Goal: Check status: Check status

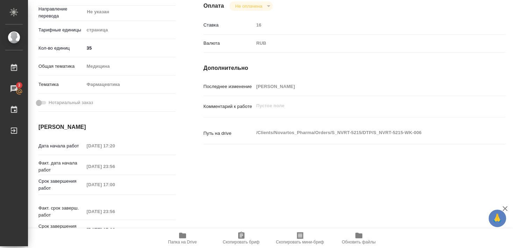
scroll to position [209, 0]
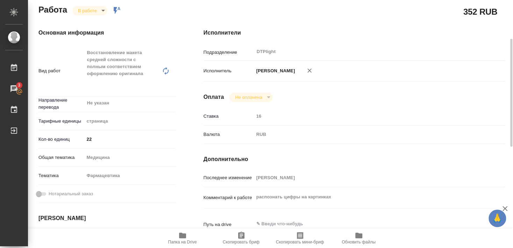
scroll to position [127, 0]
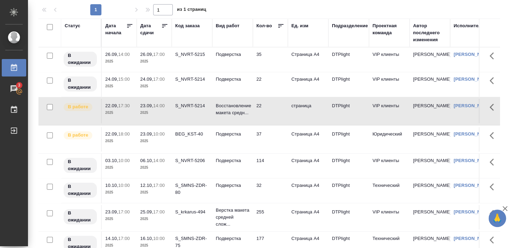
scroll to position [38, 0]
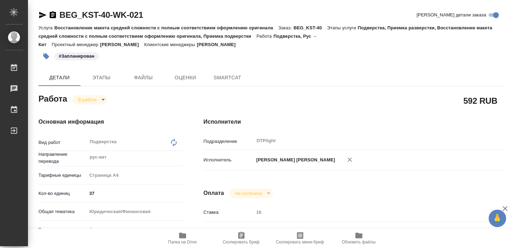
type textarea "x"
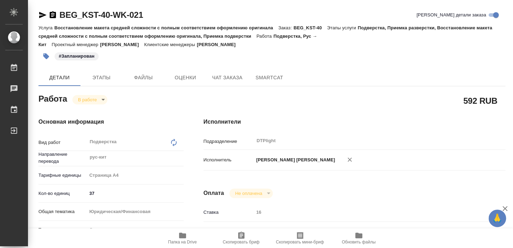
type textarea "x"
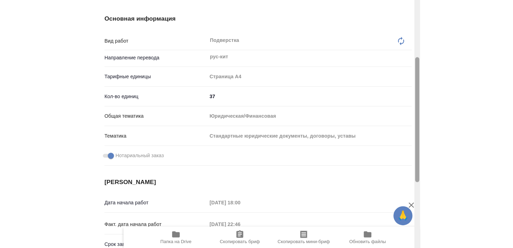
scroll to position [113, 0]
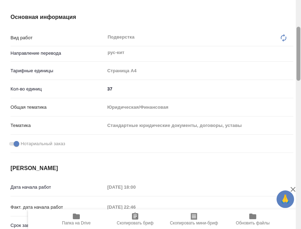
type textarea "x"
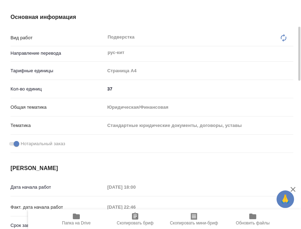
click at [75, 219] on icon "button" at bounding box center [76, 216] width 8 height 8
type textarea "x"
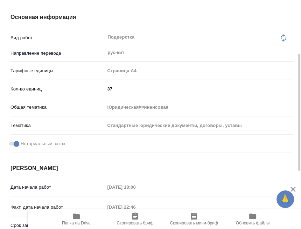
type textarea "x"
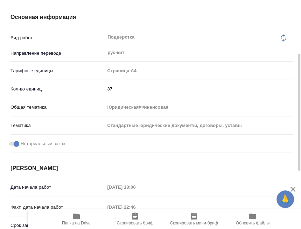
type textarea "x"
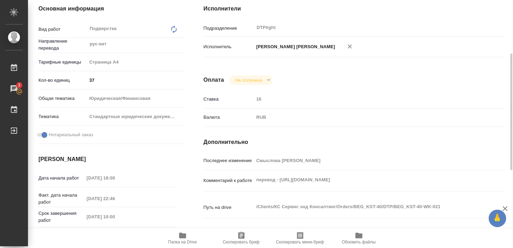
type textarea "x"
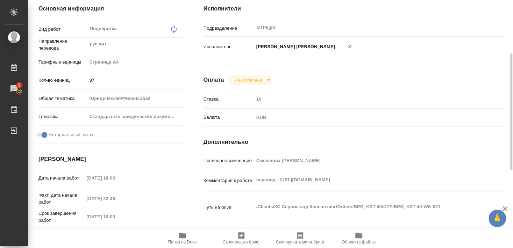
type textarea "x"
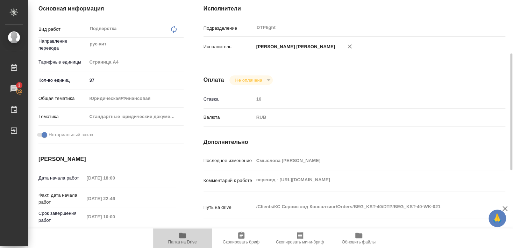
click at [179, 239] on icon "button" at bounding box center [182, 236] width 8 height 8
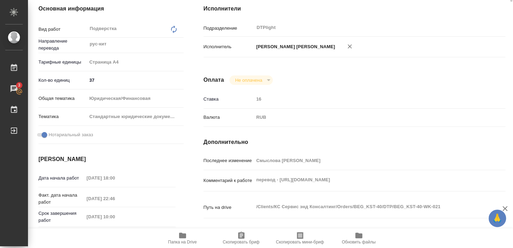
scroll to position [0, 0]
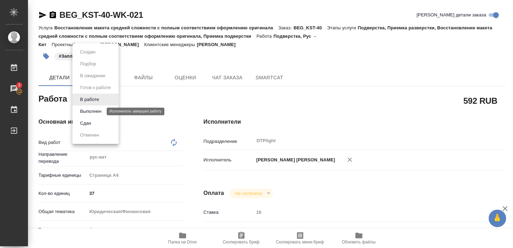
click at [92, 113] on button "Выполнен" at bounding box center [91, 112] width 26 height 8
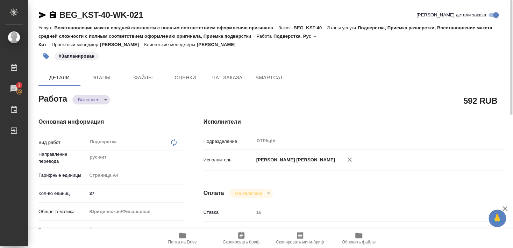
type textarea "x"
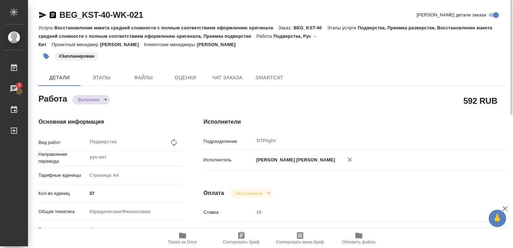
type textarea "x"
